Goal: Navigation & Orientation: Find specific page/section

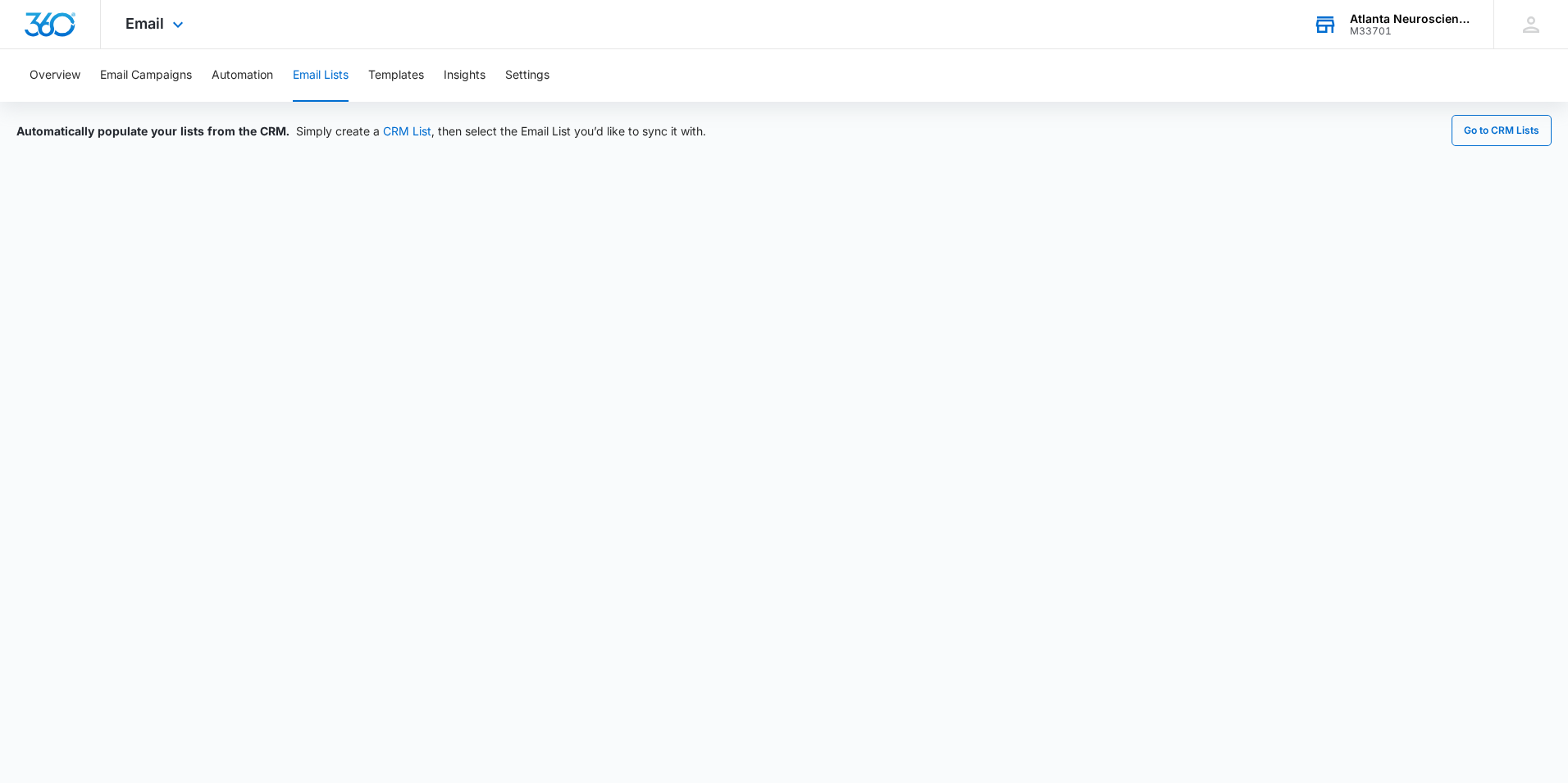
click at [1344, 35] on div "Atlanta Neuroscience Foundation M33701 Your Accounts View All" at bounding box center [1391, 24] width 205 height 49
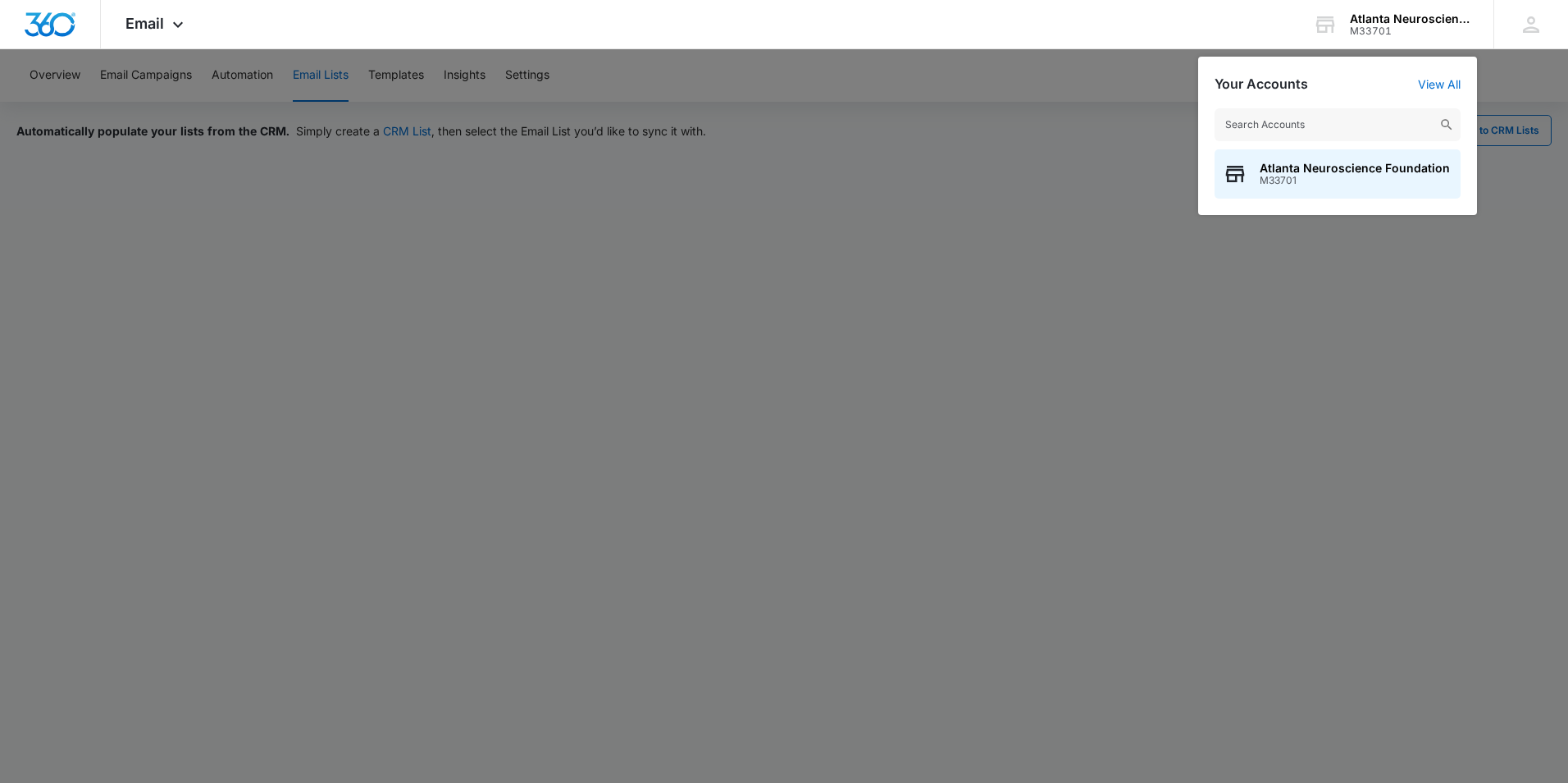
click at [958, 172] on div at bounding box center [784, 392] width 1568 height 783
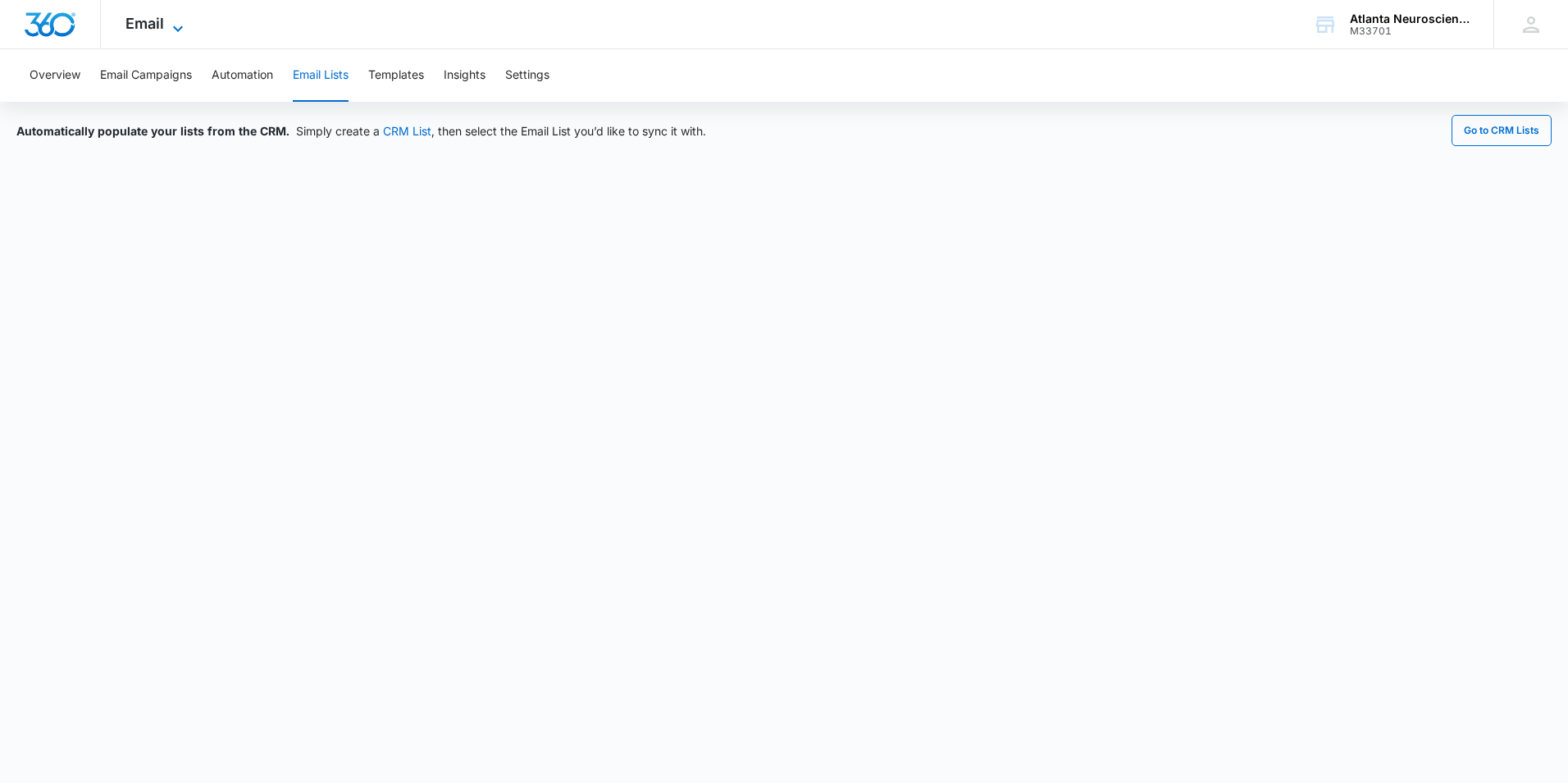
click at [158, 26] on span "Email" at bounding box center [144, 23] width 38 height 17
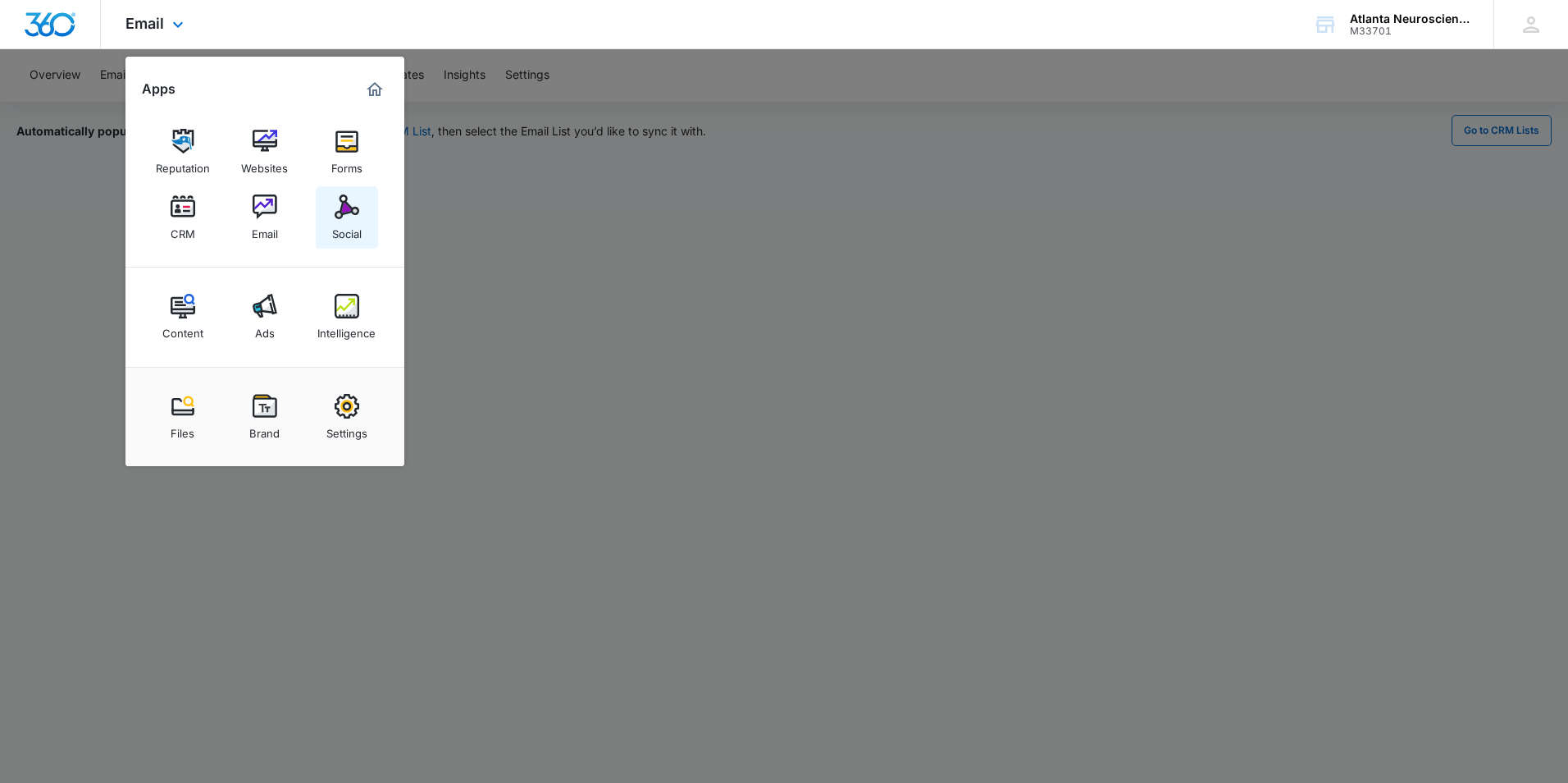
click at [340, 214] on img at bounding box center [347, 207] width 25 height 25
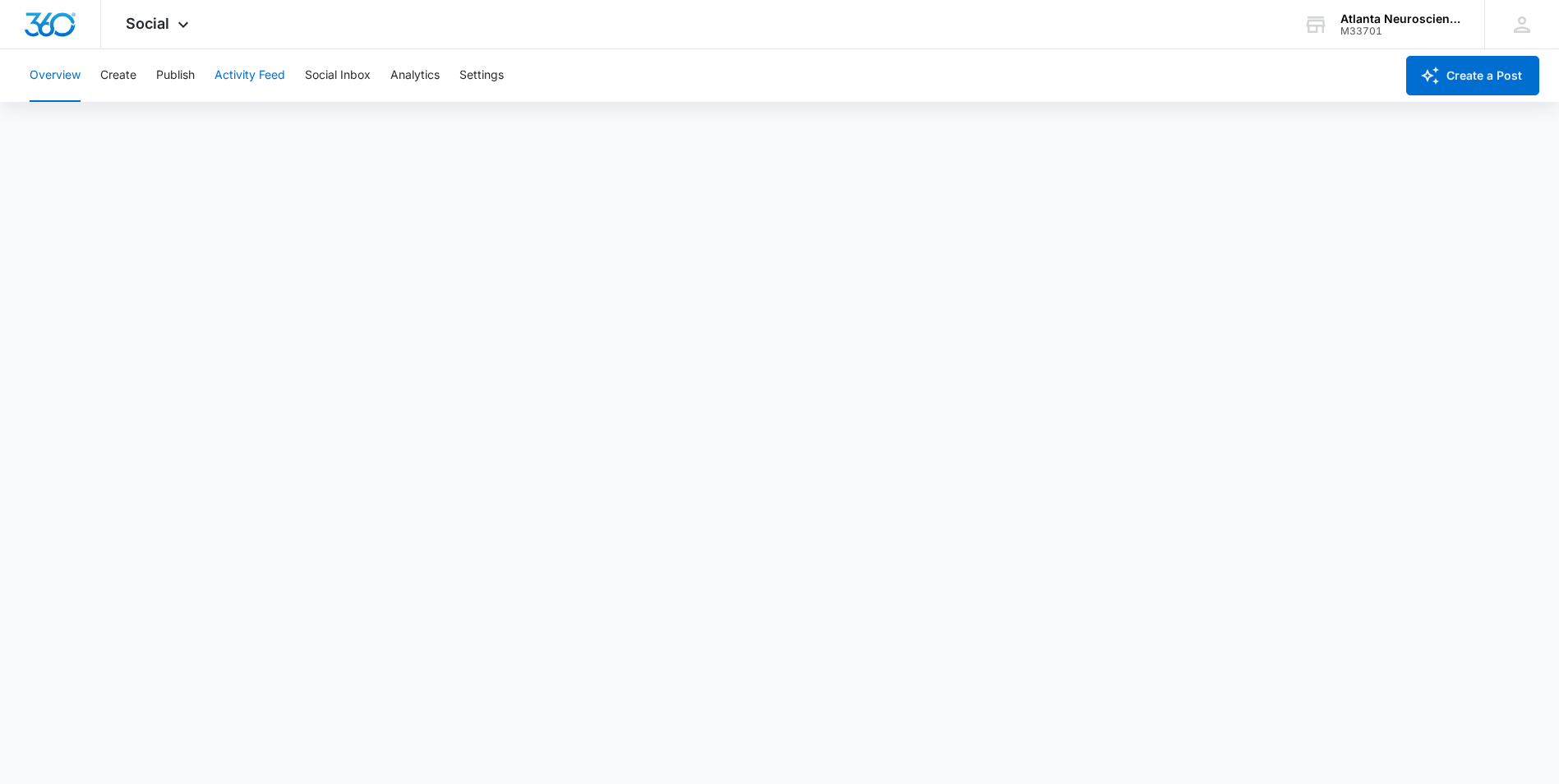
click at [282, 69] on button "Activity Feed" at bounding box center [250, 75] width 71 height 53
click at [256, 131] on button "Mentions" at bounding box center [254, 126] width 49 height 46
click at [57, 124] on button "Recent Posts" at bounding box center [65, 126] width 71 height 46
click at [142, 21] on span "Social" at bounding box center [147, 23] width 43 height 17
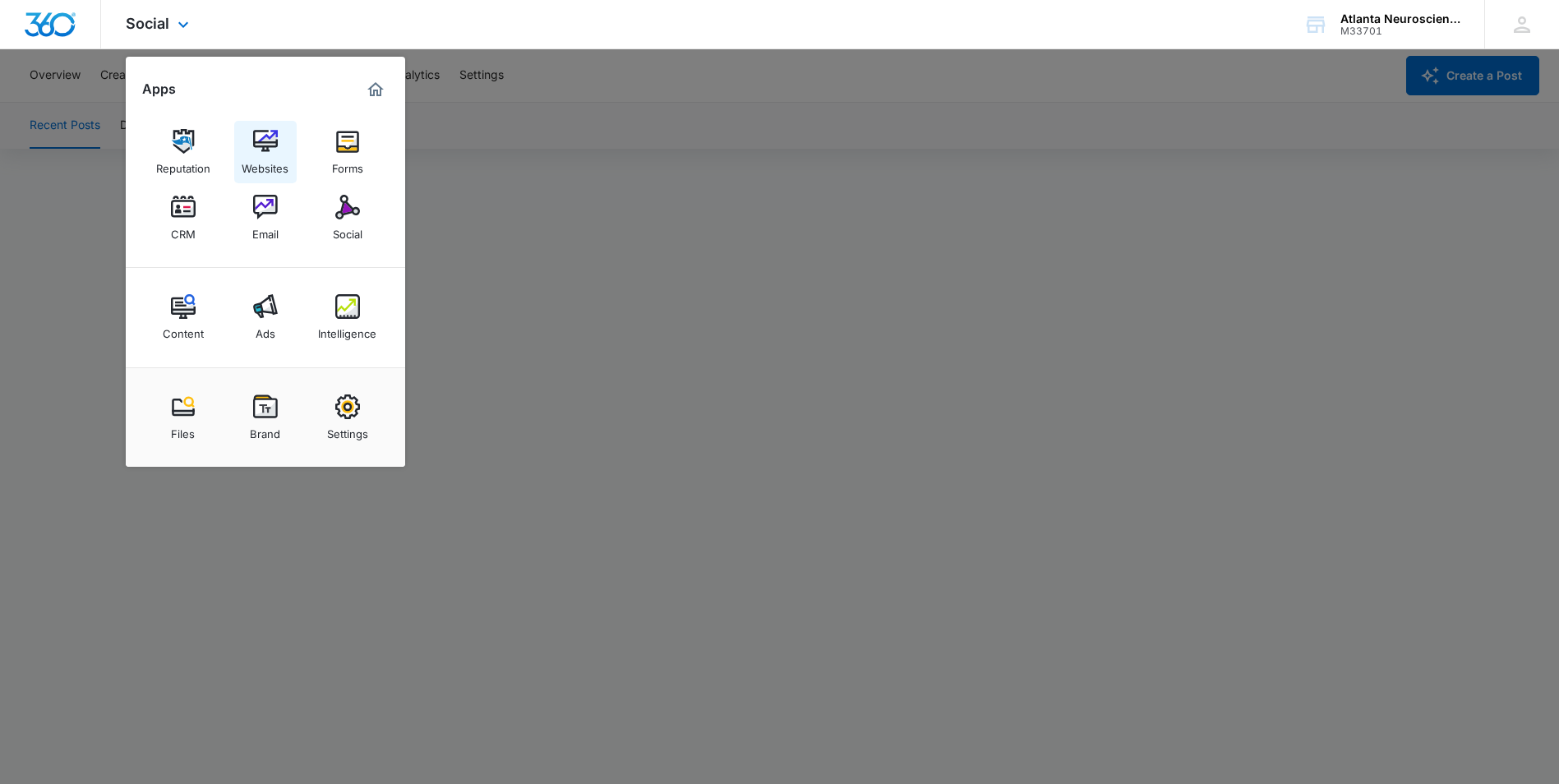
click at [275, 131] on img at bounding box center [266, 142] width 25 height 25
